Goal: Task Accomplishment & Management: Complete application form

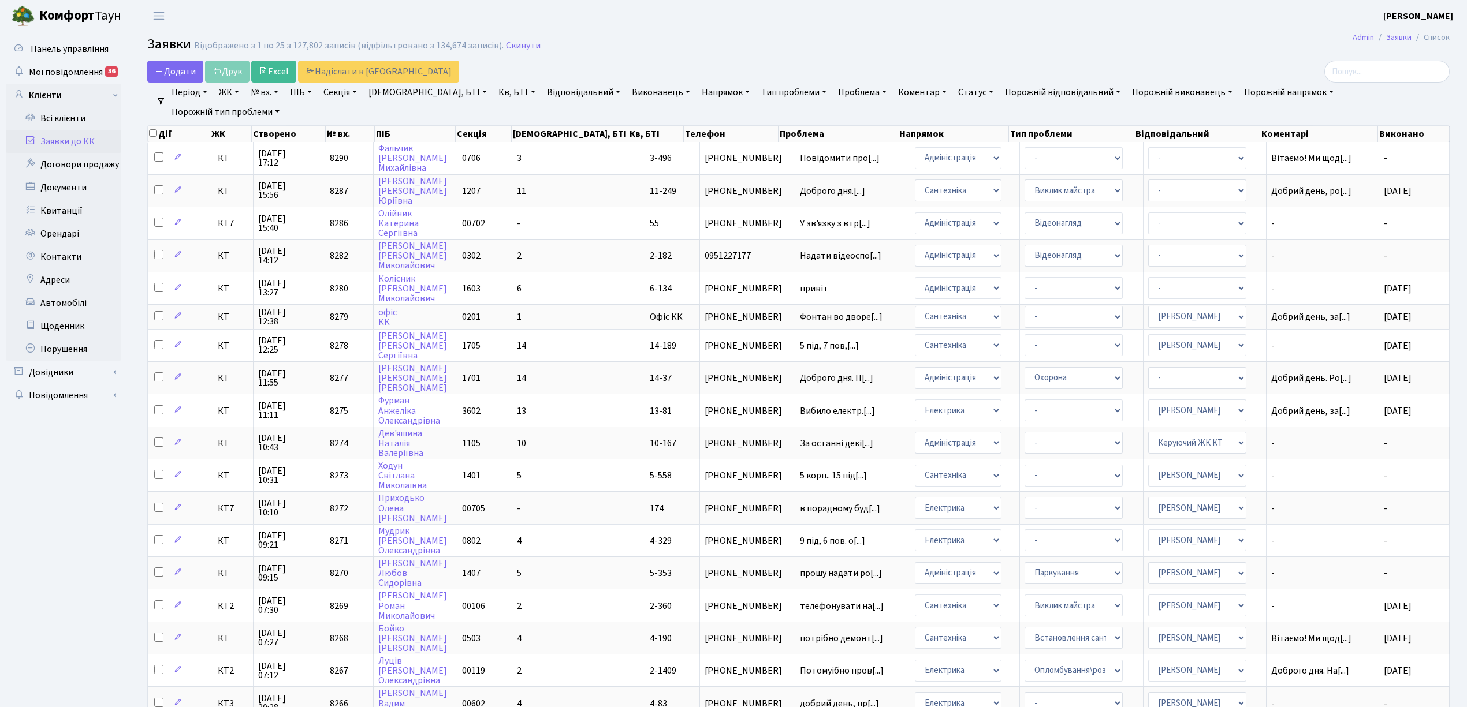
select select "25"
click at [522, 43] on link "Скинути" at bounding box center [523, 45] width 35 height 11
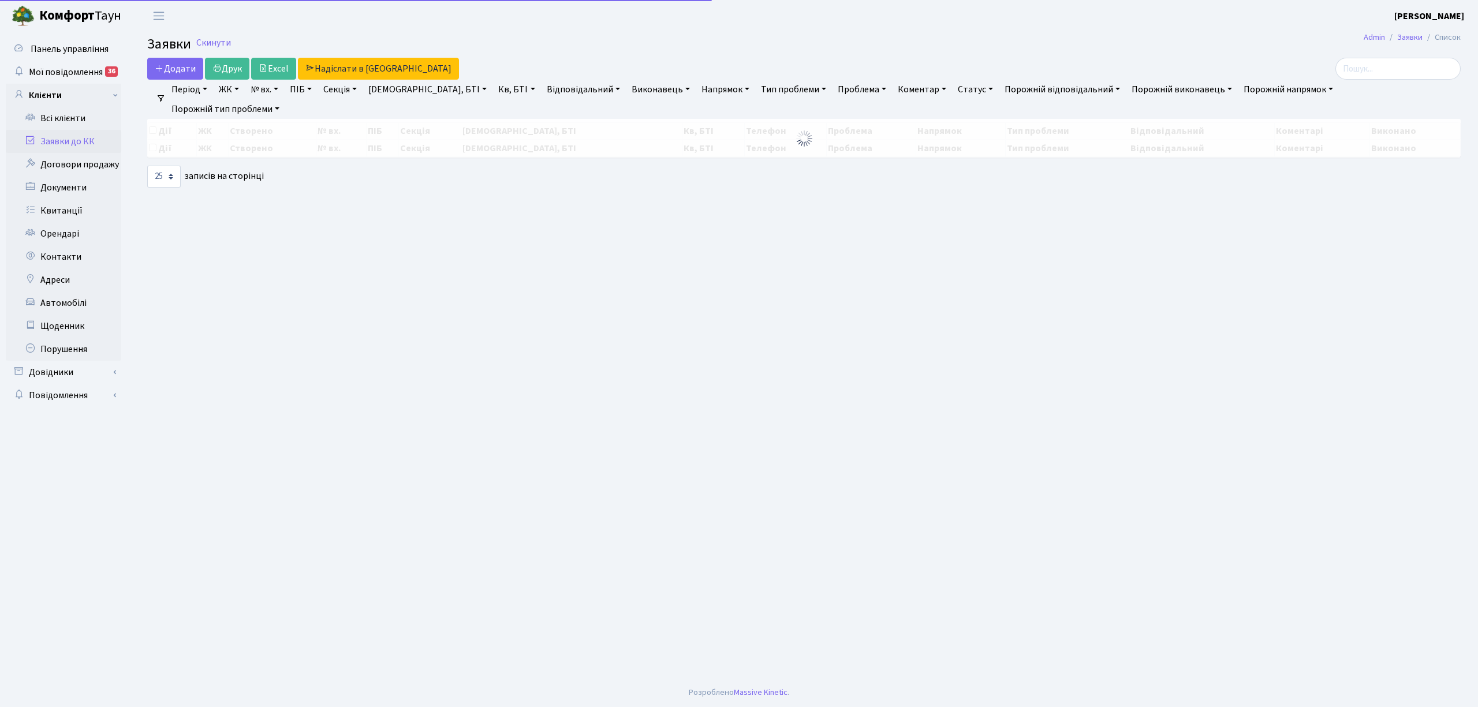
select select "25"
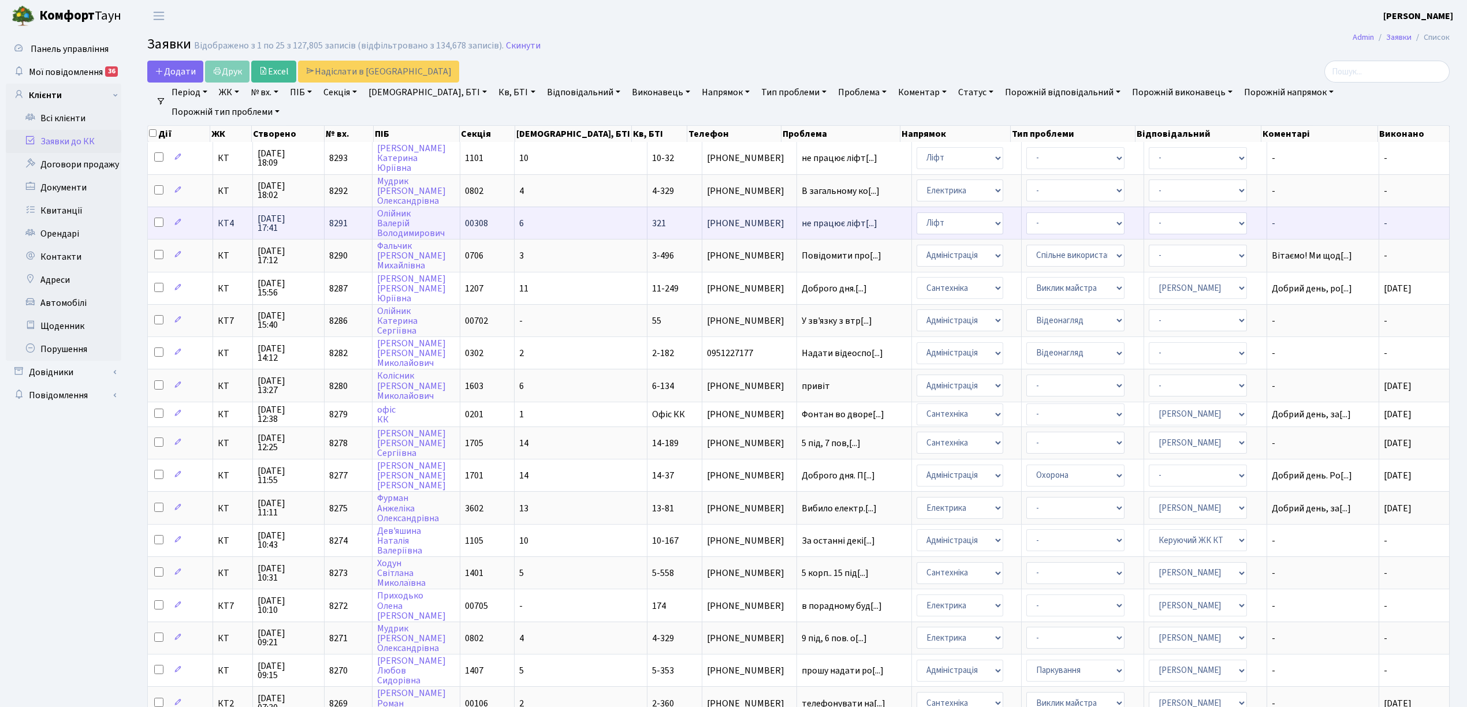
click at [584, 224] on td "6" at bounding box center [580, 223] width 133 height 32
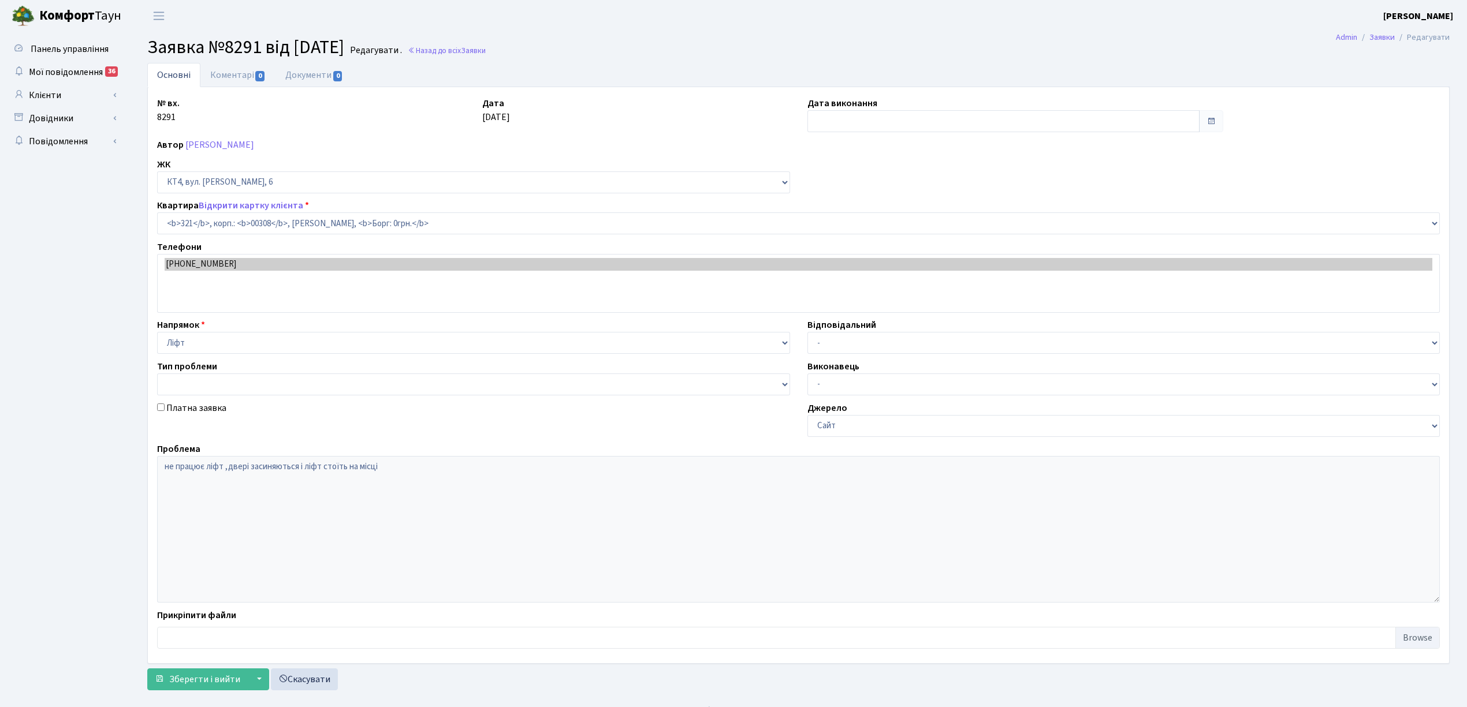
select select "17032"
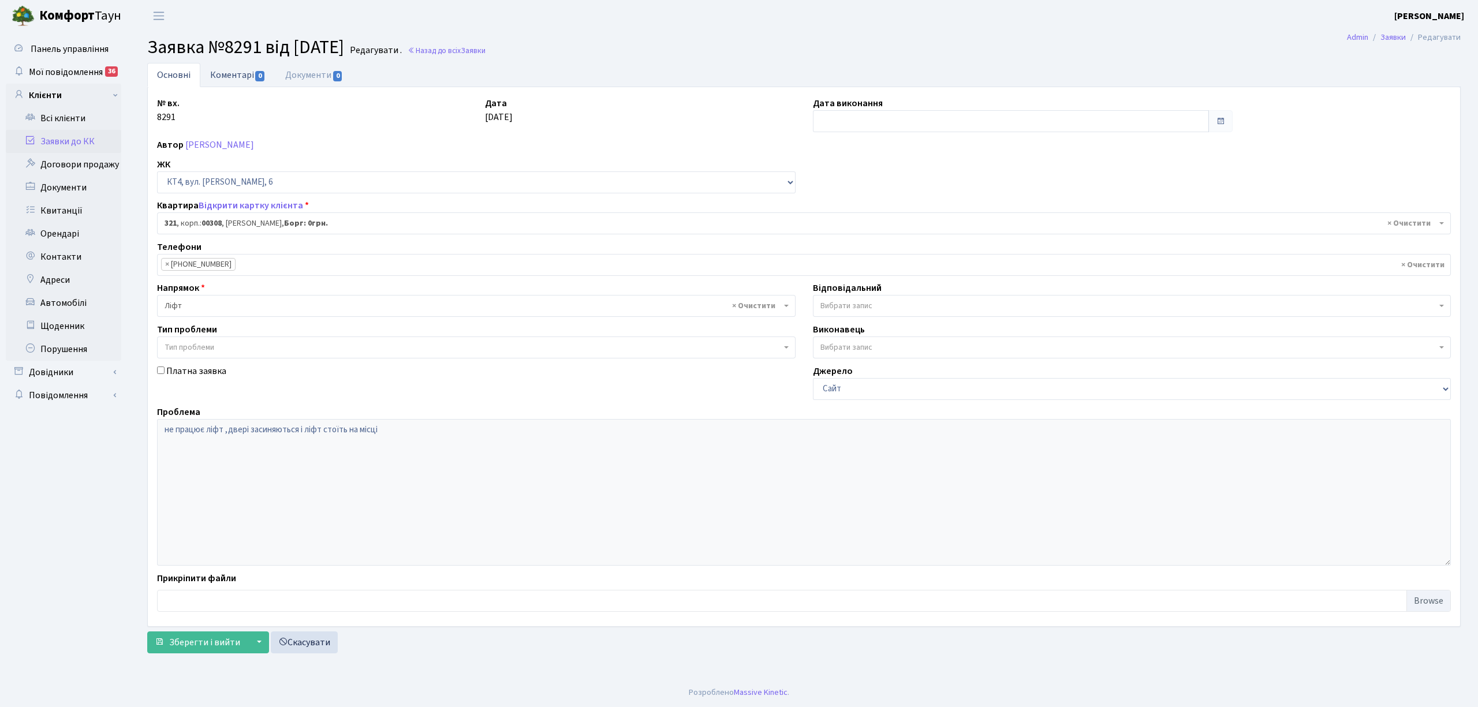
click at [226, 76] on link "Коментарі 0" at bounding box center [237, 75] width 75 height 24
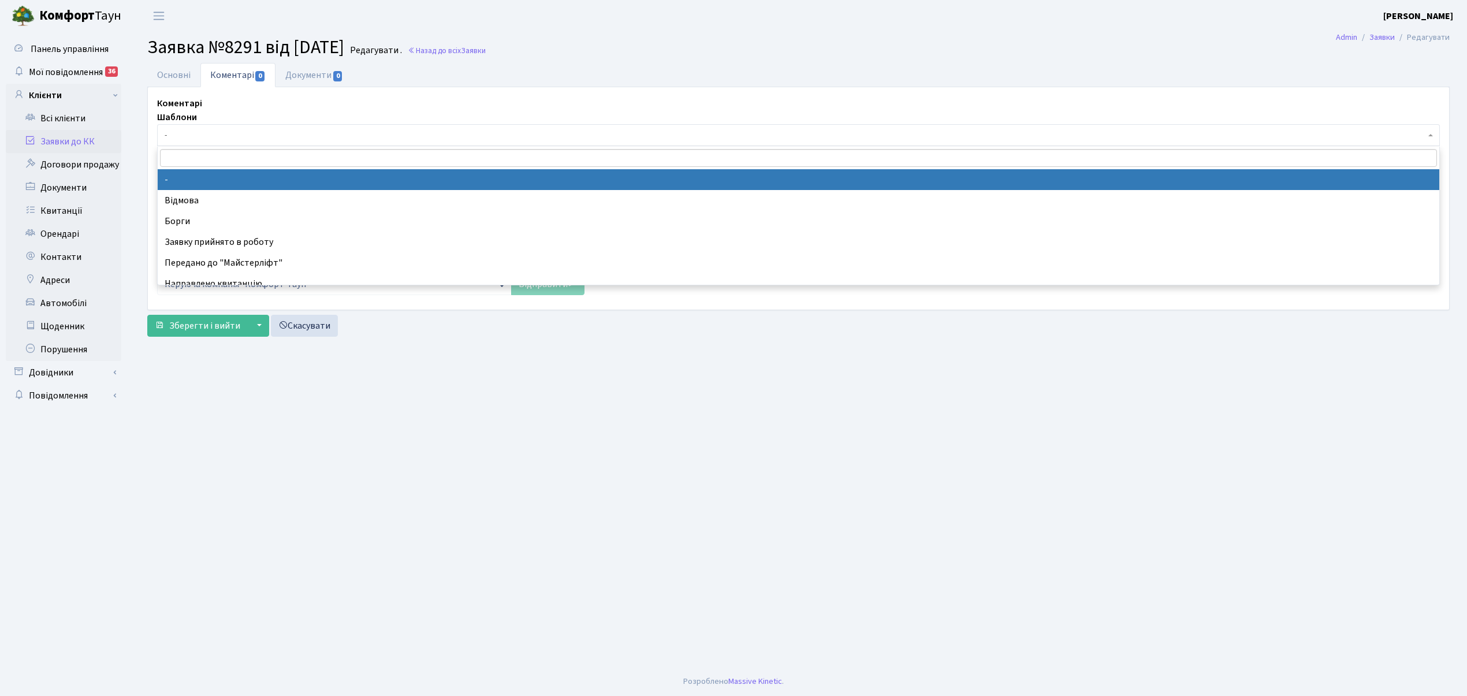
click at [232, 134] on span "-" at bounding box center [795, 135] width 1260 height 12
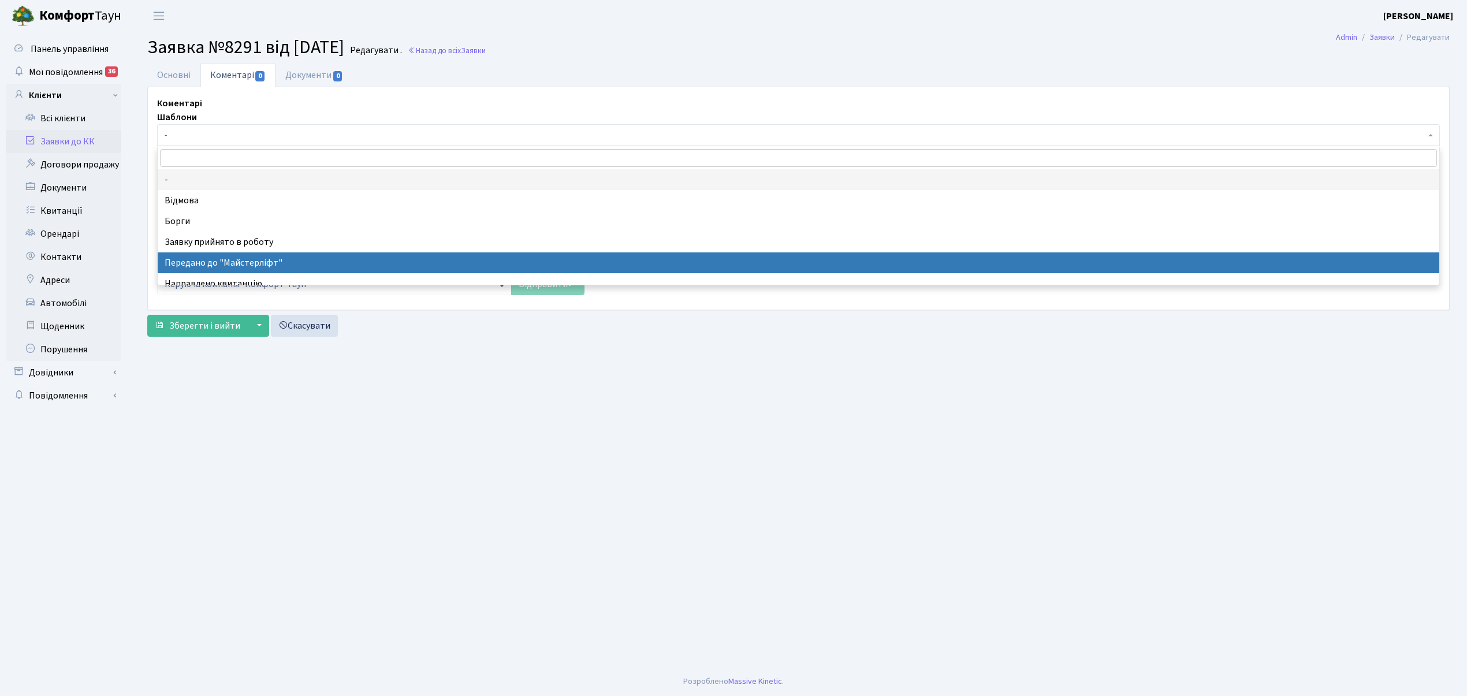
select select "9"
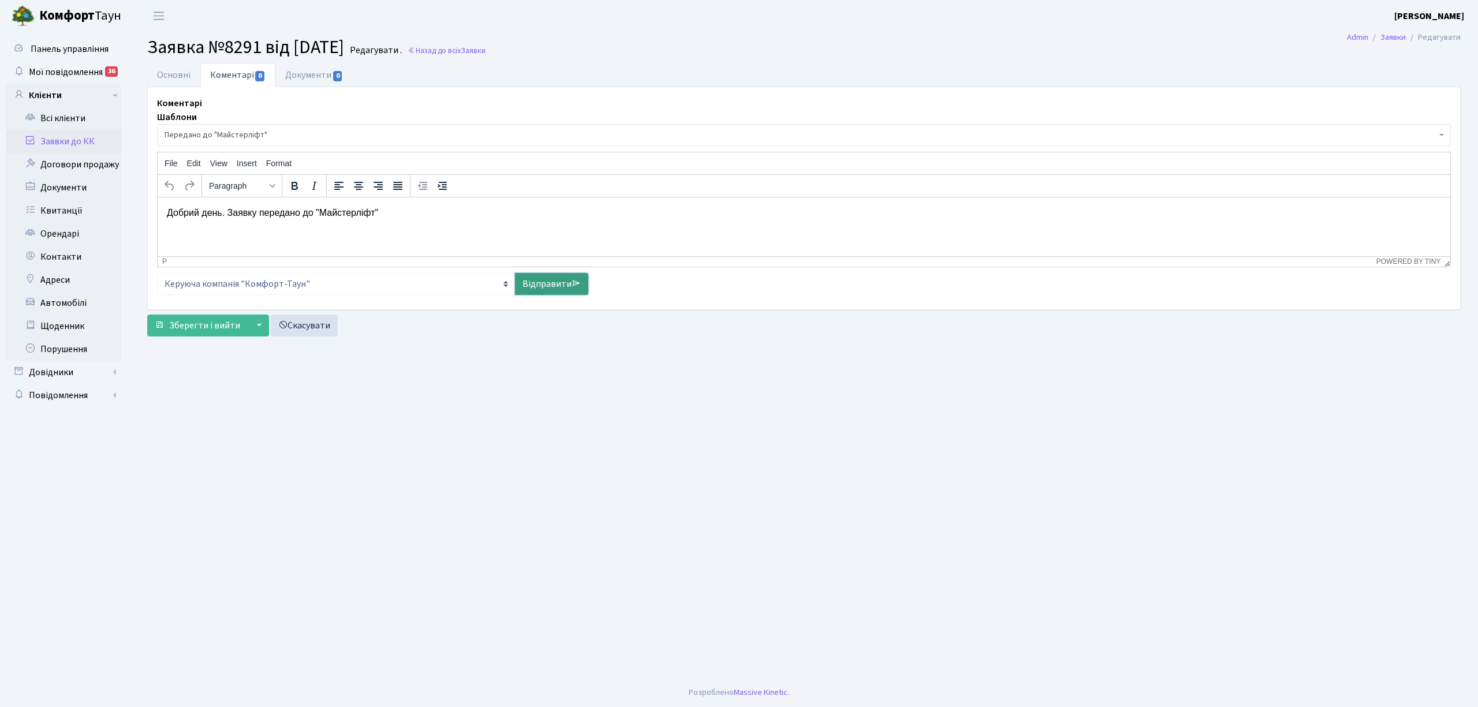
click at [553, 289] on link "Відправити" at bounding box center [551, 284] width 73 height 22
select select
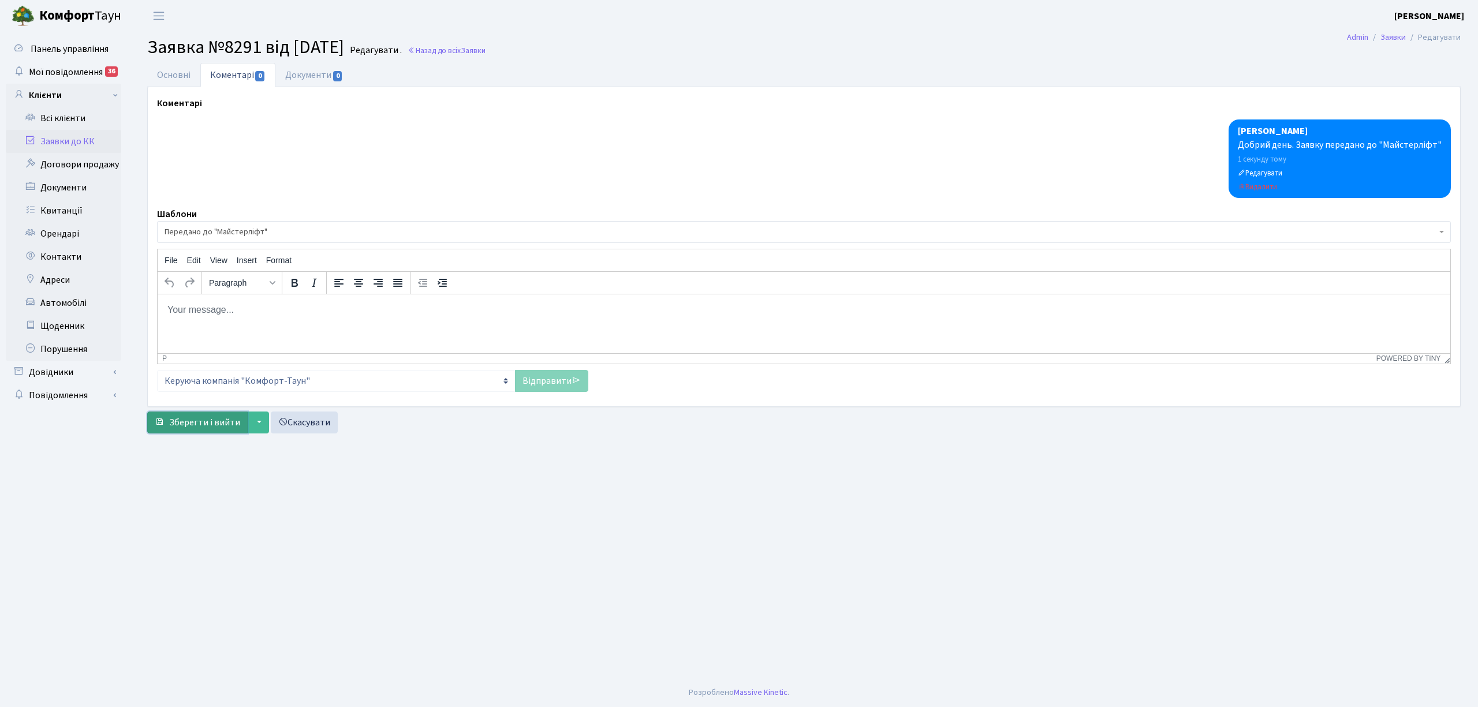
click at [196, 434] on button "Зберегти і вийти" at bounding box center [197, 423] width 100 height 22
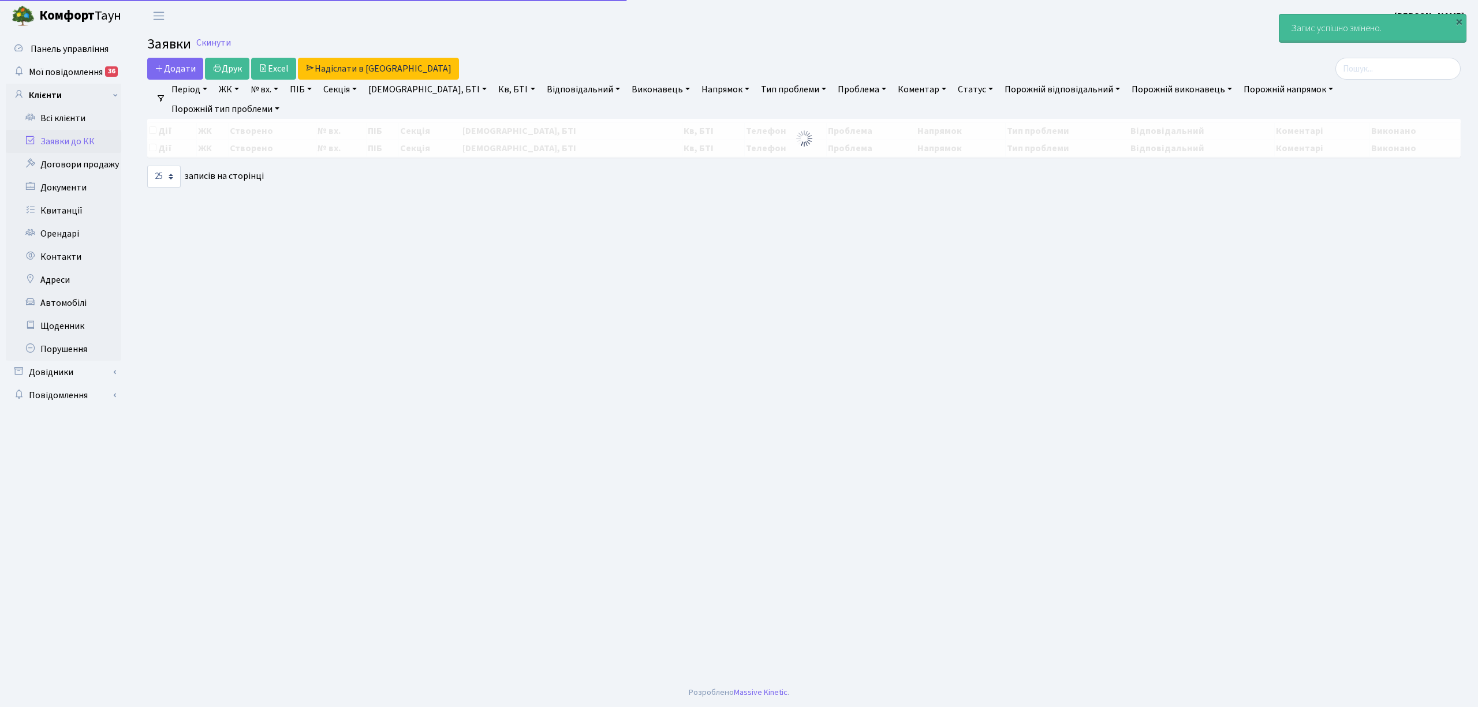
select select "25"
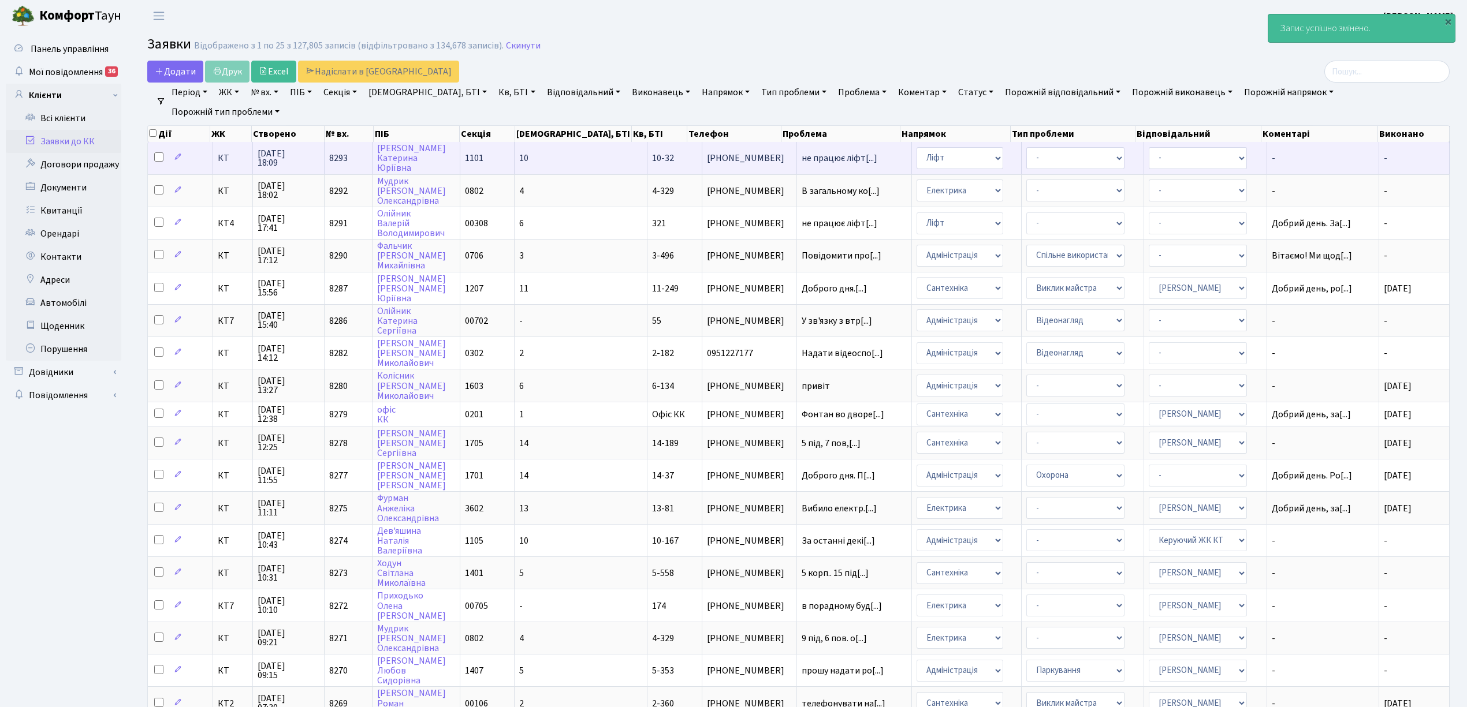
click at [566, 159] on td "10" at bounding box center [580, 158] width 133 height 32
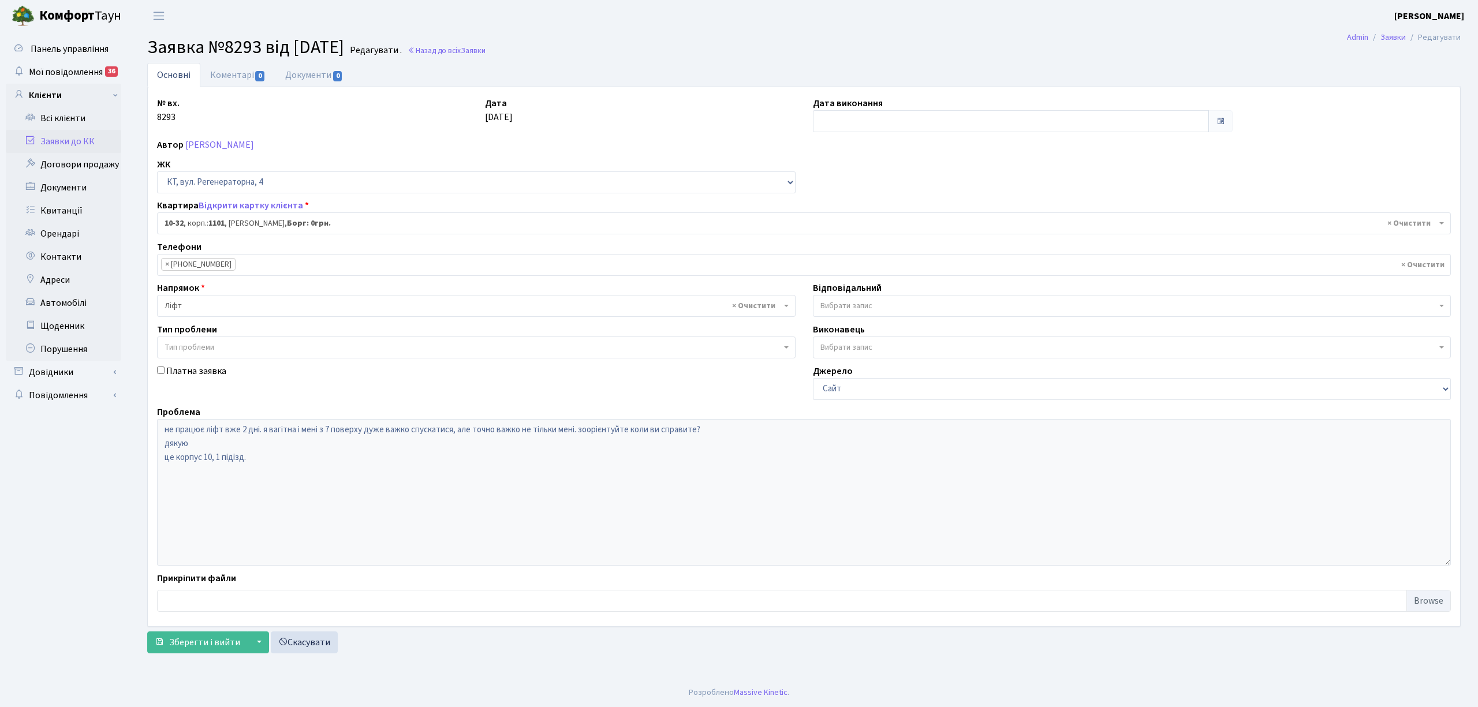
select select "6601"
